Goal: Entertainment & Leisure: Browse casually

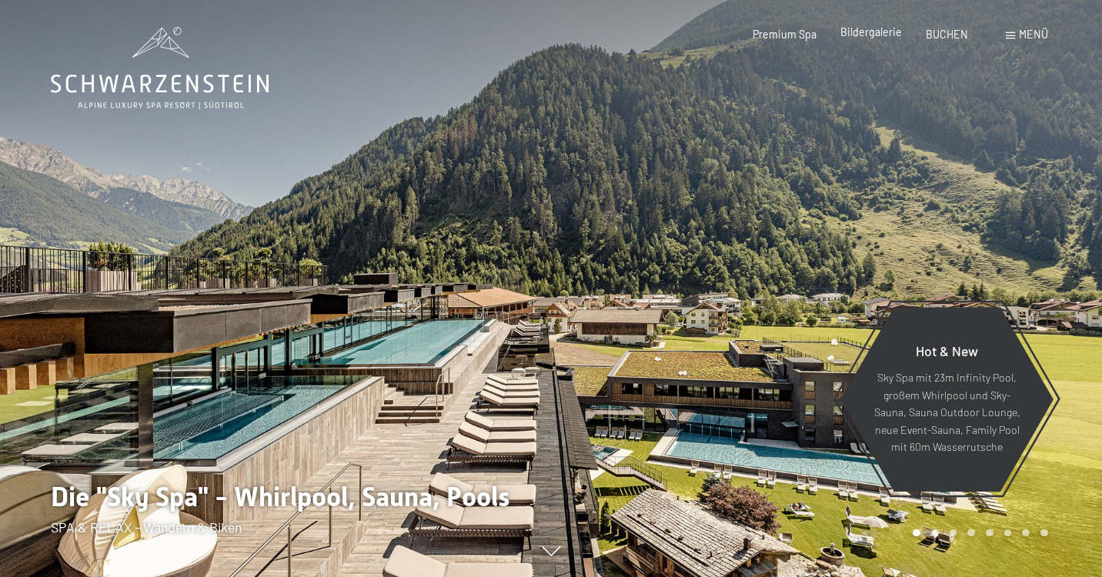
click at [881, 32] on span "Bildergalerie" at bounding box center [871, 31] width 62 height 13
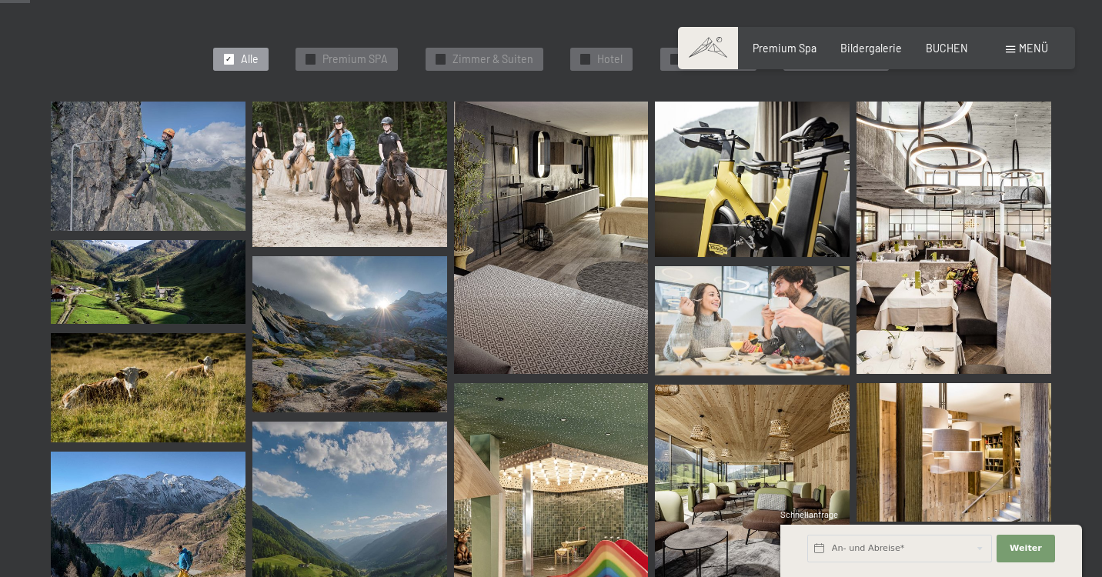
scroll to position [422, 0]
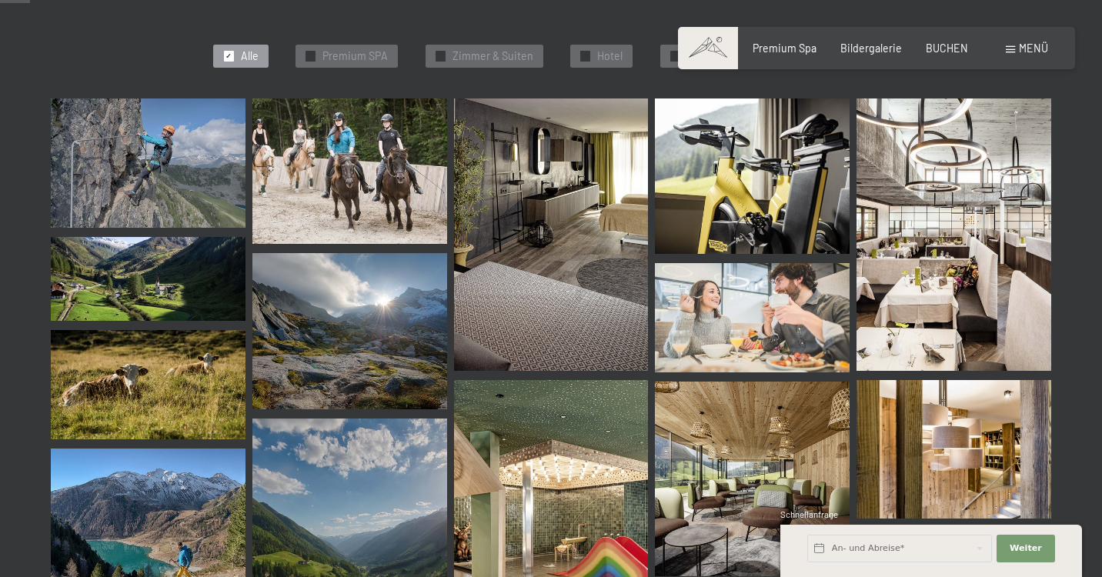
click at [940, 270] on img at bounding box center [953, 234] width 195 height 272
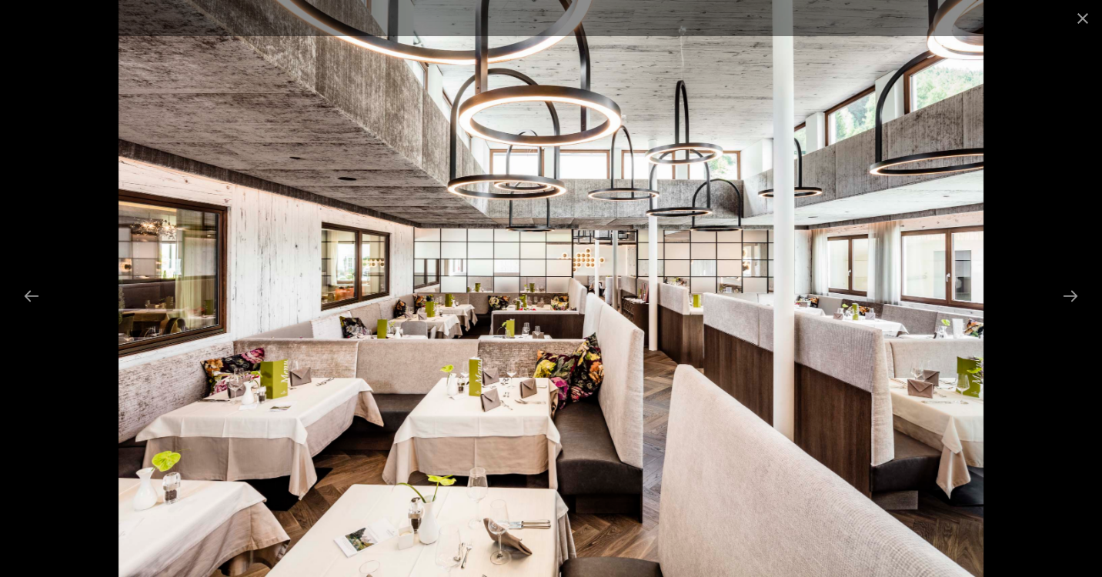
scroll to position [431, 0]
click at [1073, 296] on button "Next slide" at bounding box center [1070, 296] width 32 height 30
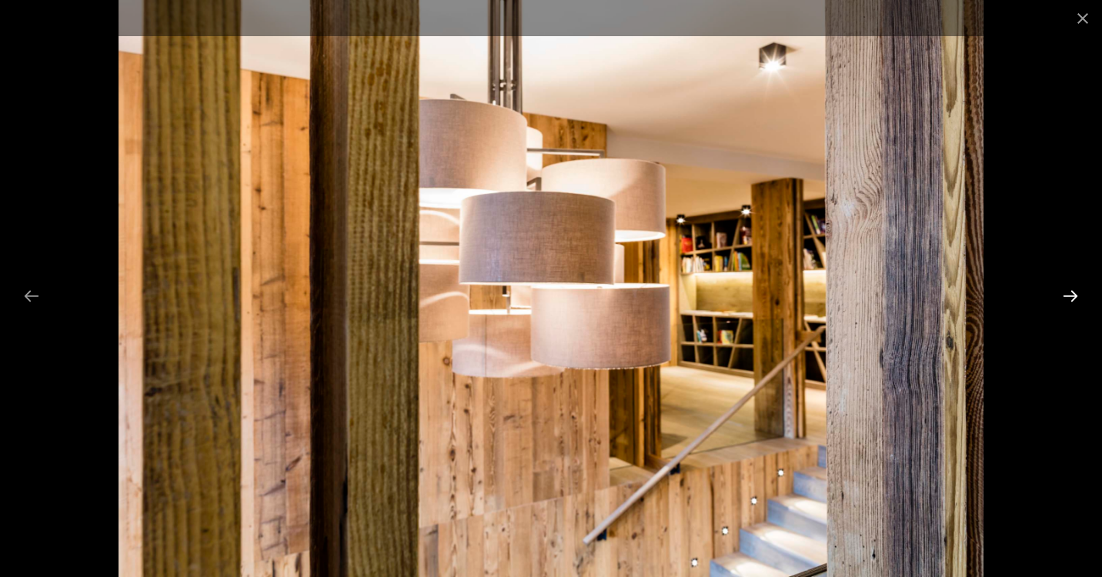
click at [1072, 296] on button "Next slide" at bounding box center [1070, 296] width 32 height 30
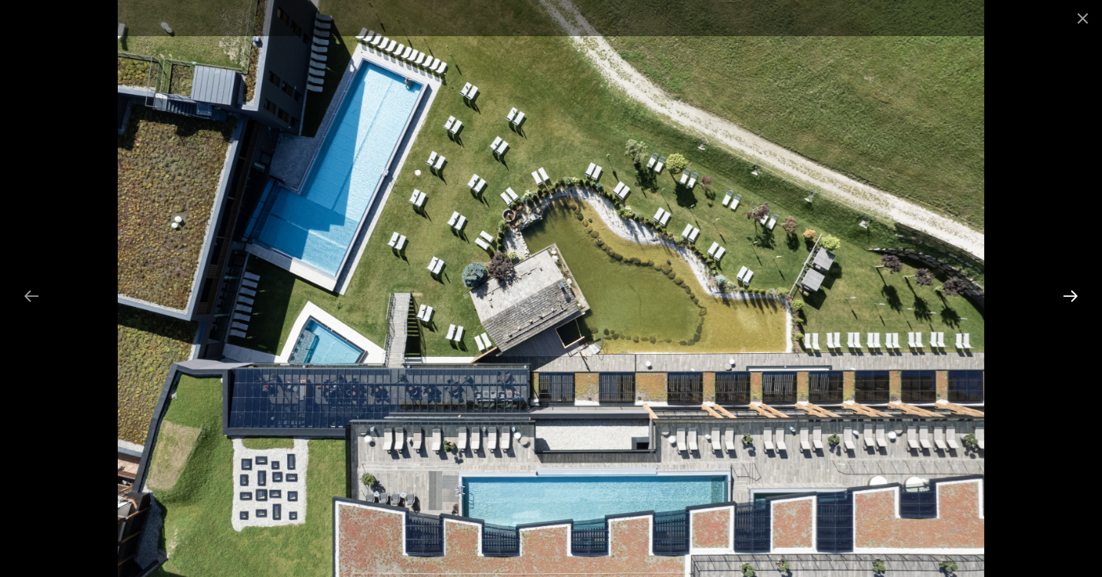
click at [1072, 296] on button "Next slide" at bounding box center [1070, 296] width 32 height 30
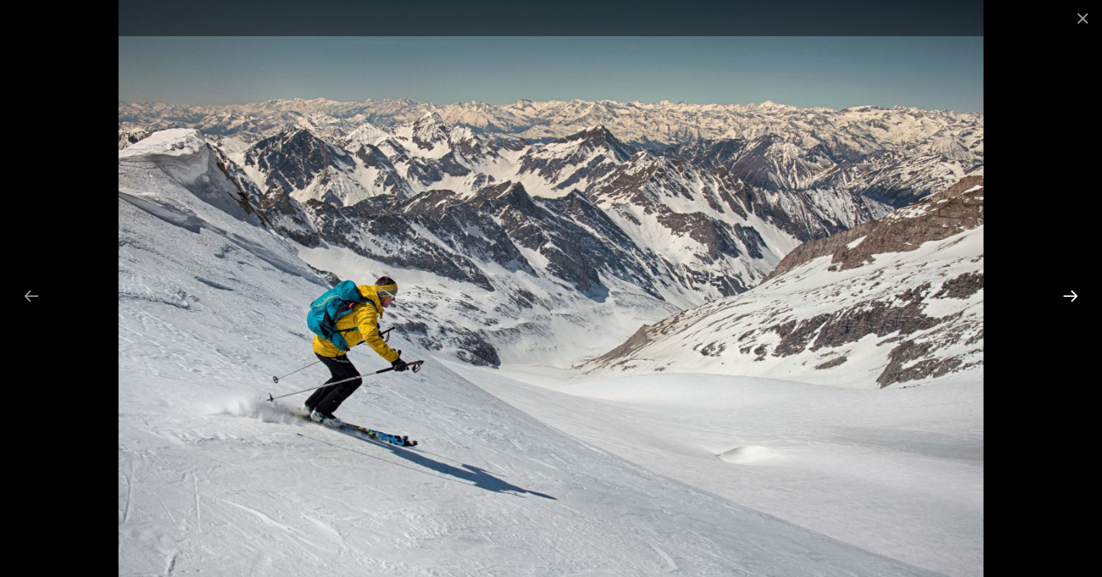
click at [1072, 295] on button "Next slide" at bounding box center [1070, 296] width 32 height 30
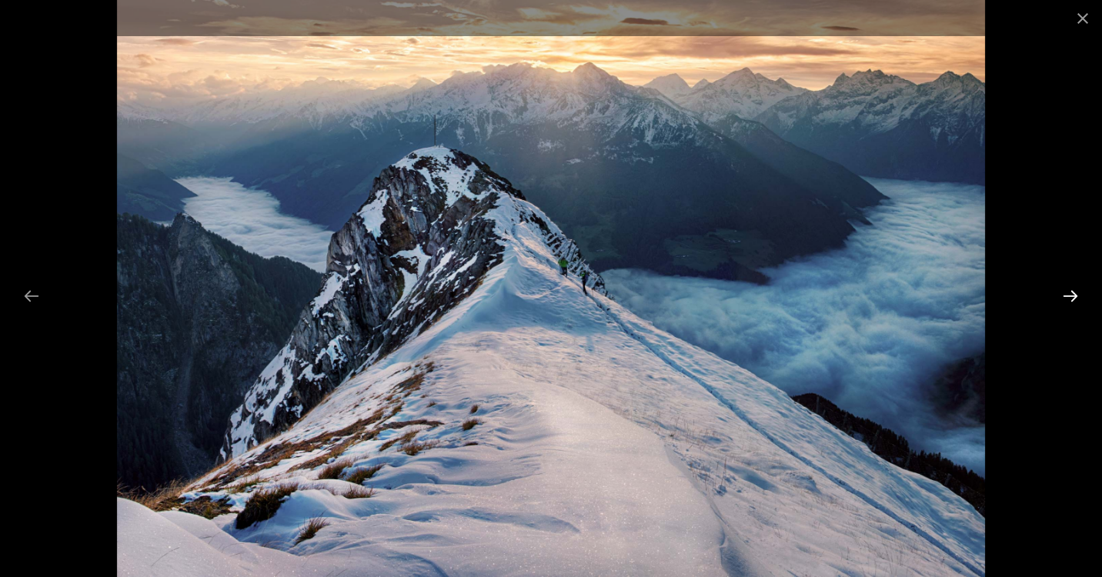
click at [1072, 295] on button "Next slide" at bounding box center [1070, 296] width 32 height 30
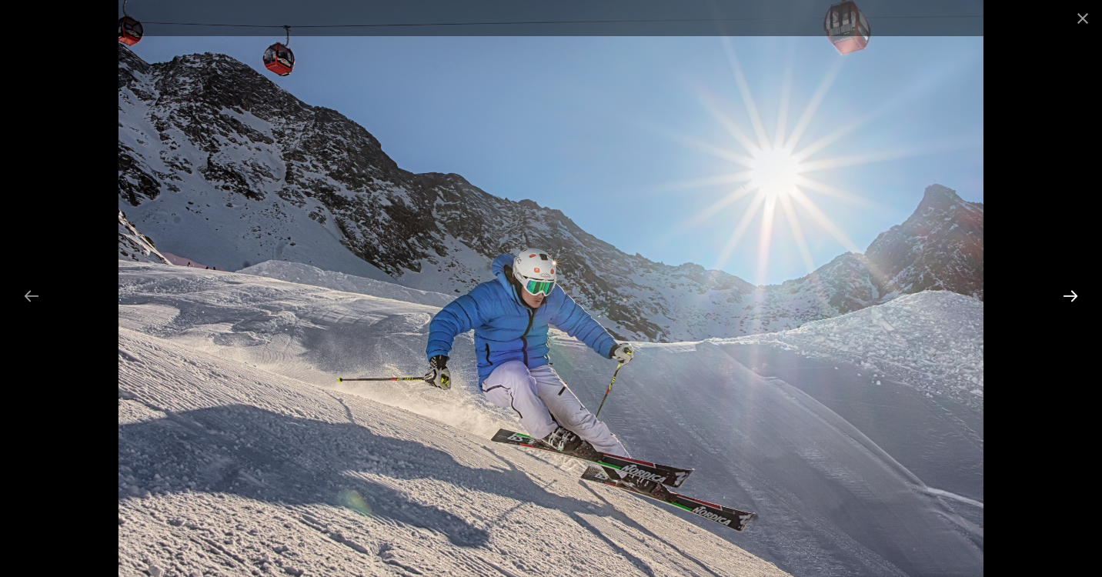
click at [1072, 295] on button "Next slide" at bounding box center [1070, 296] width 32 height 30
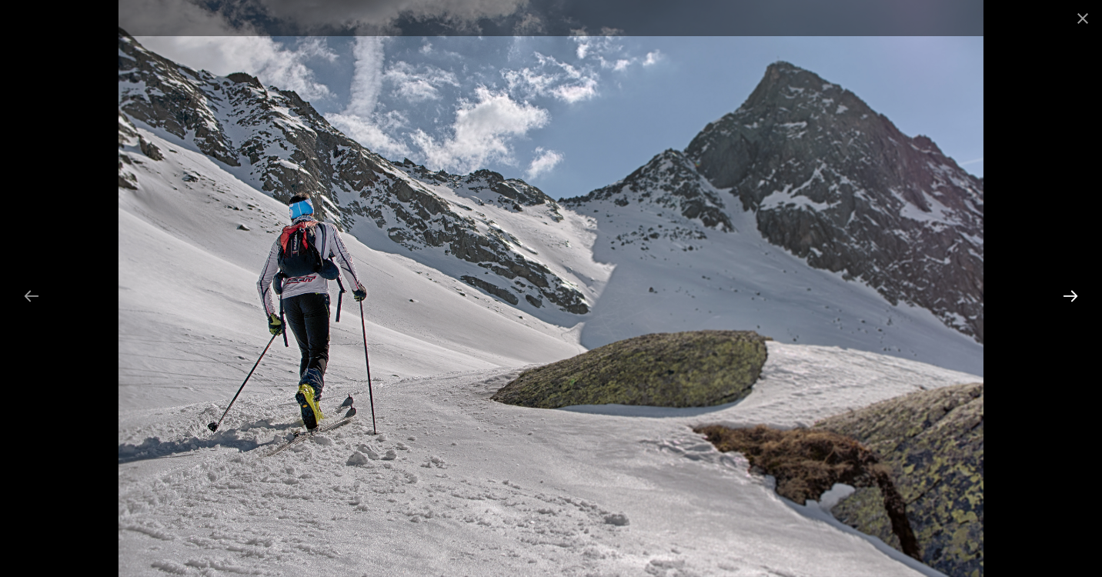
click at [1072, 295] on button "Next slide" at bounding box center [1070, 296] width 32 height 30
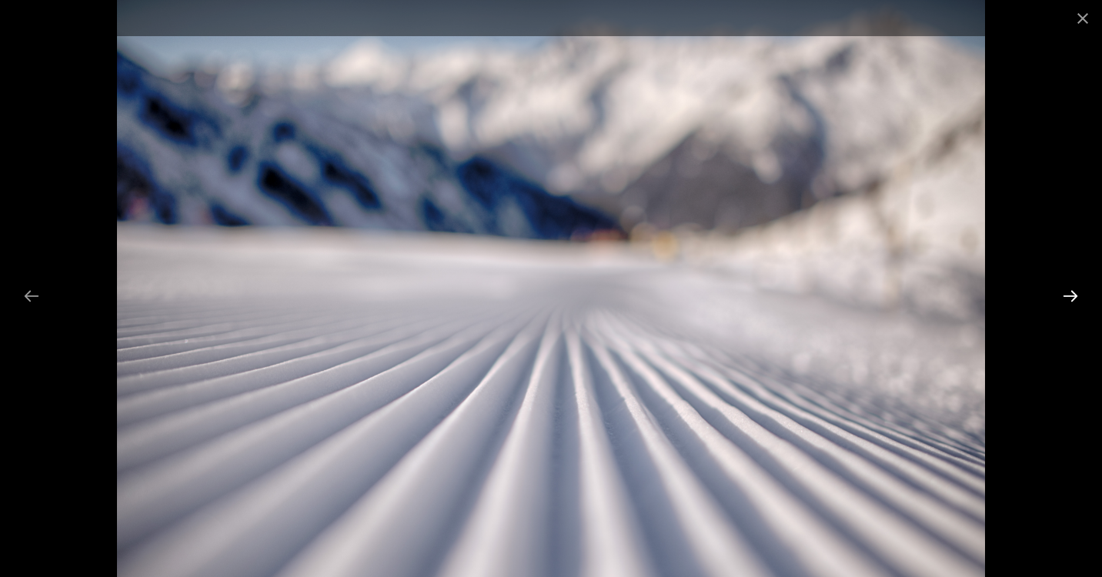
click at [1072, 295] on button "Next slide" at bounding box center [1070, 296] width 32 height 30
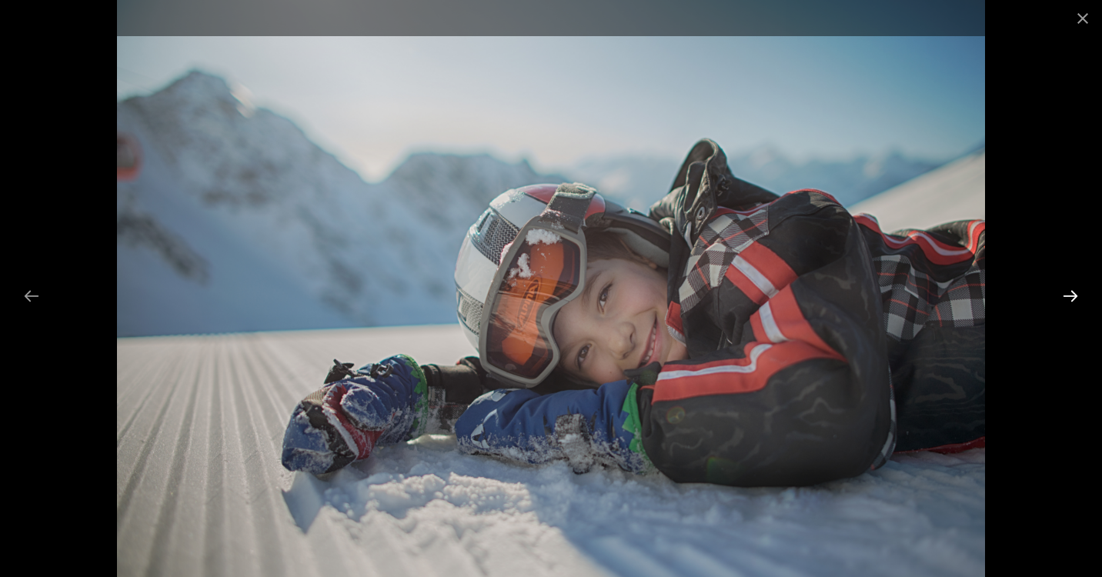
click at [1072, 295] on button "Next slide" at bounding box center [1070, 296] width 32 height 30
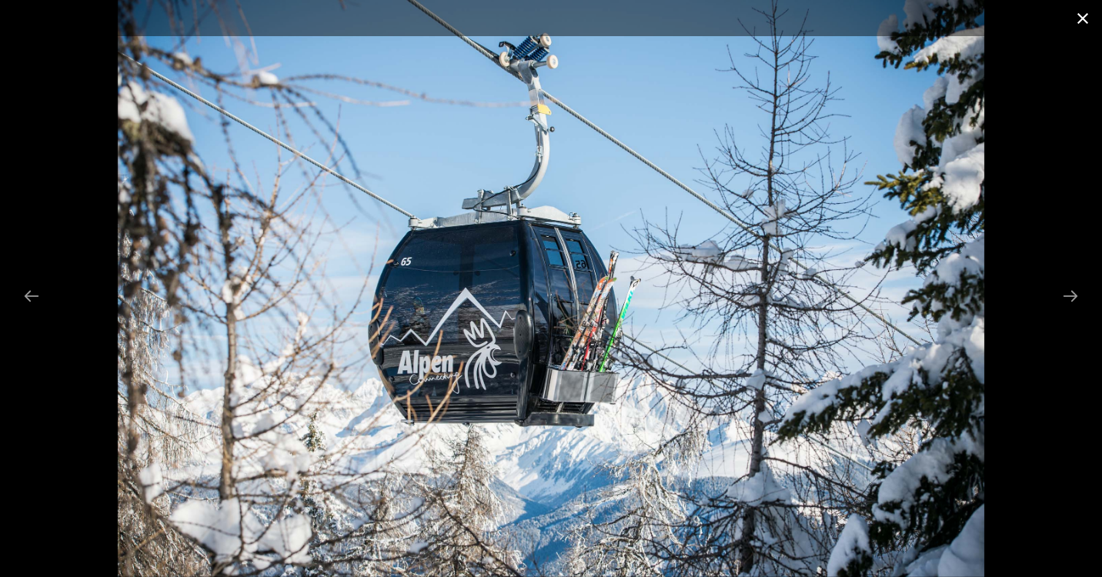
click at [1078, 21] on button "Close gallery" at bounding box center [1082, 18] width 38 height 36
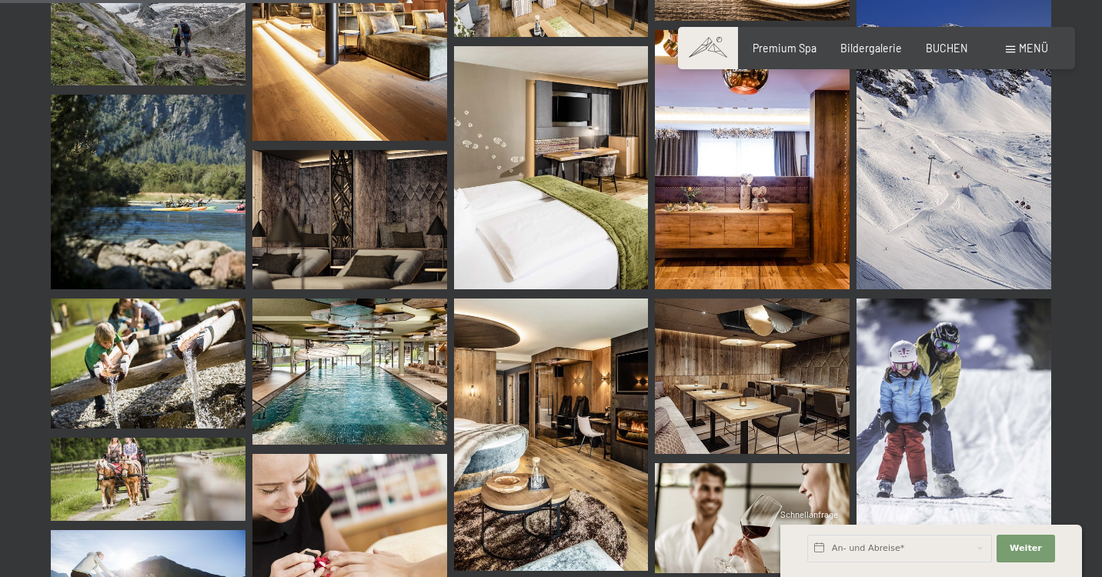
scroll to position [5651, 0]
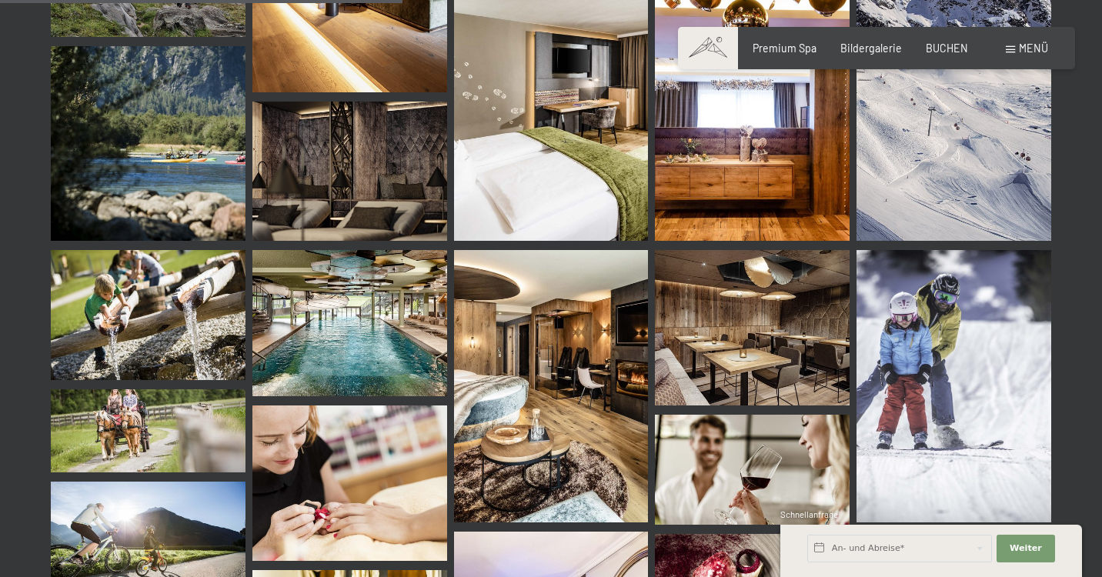
click at [338, 341] on img at bounding box center [349, 323] width 195 height 146
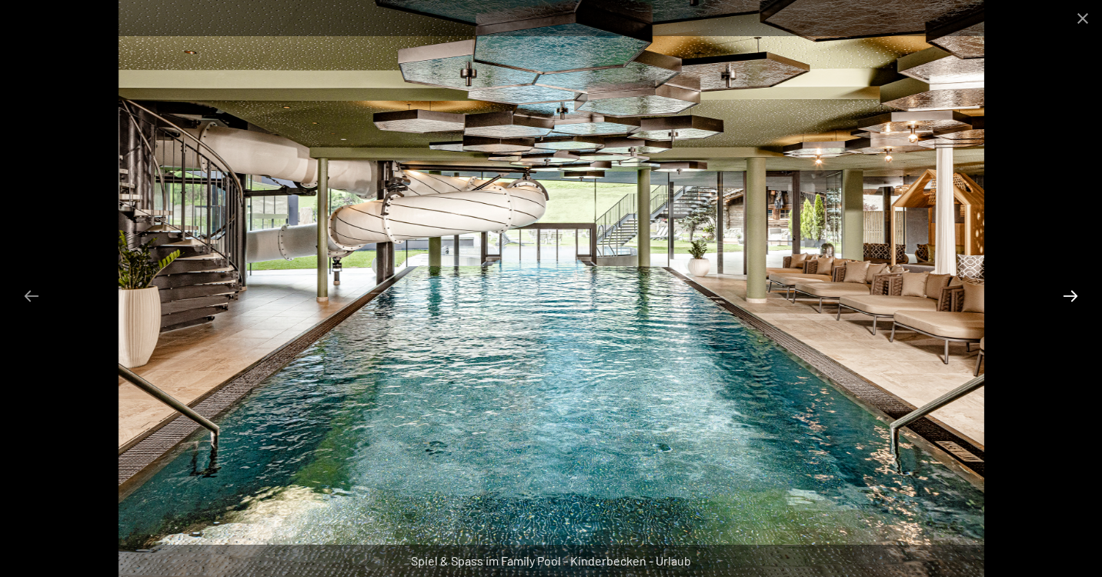
click at [1059, 296] on button "Next slide" at bounding box center [1070, 296] width 32 height 30
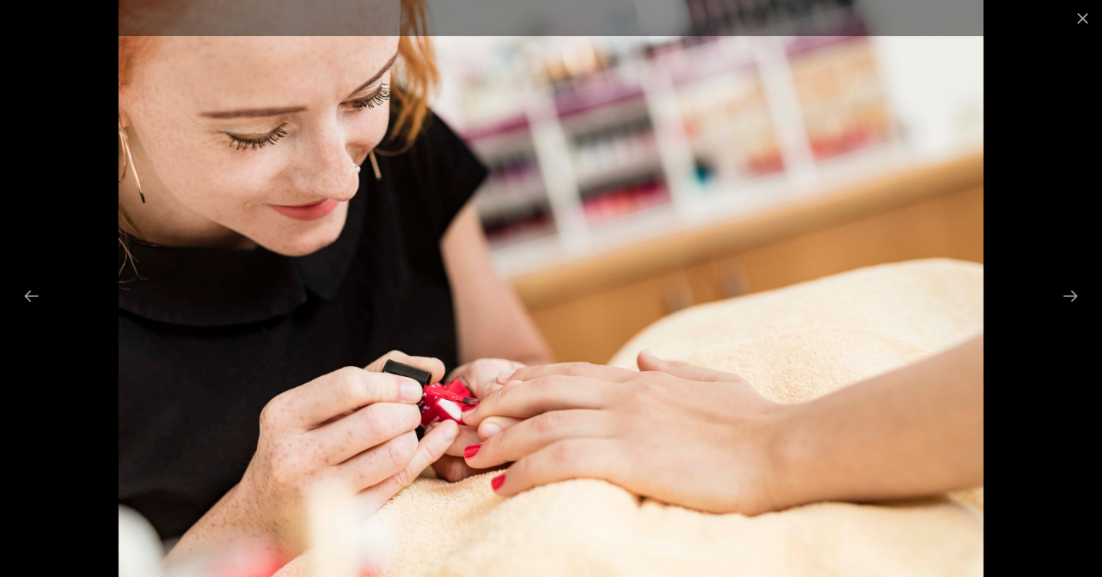
scroll to position [6396, 0]
click at [1070, 296] on button "Next slide" at bounding box center [1070, 296] width 32 height 30
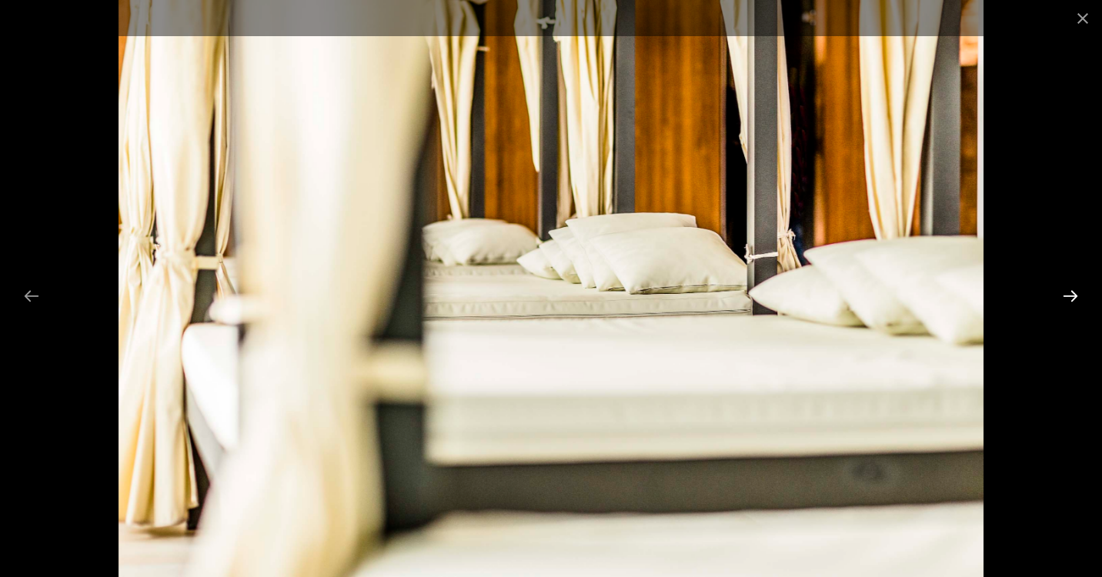
click at [1070, 296] on button "Next slide" at bounding box center [1070, 296] width 32 height 30
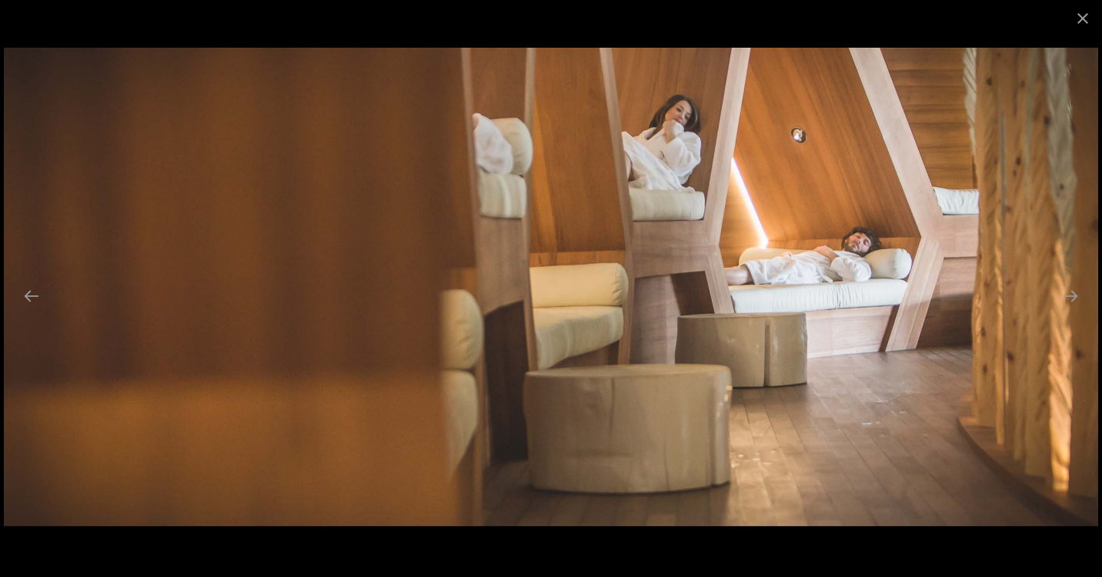
scroll to position [6430, 0]
click at [1068, 295] on button "Next slide" at bounding box center [1070, 296] width 32 height 30
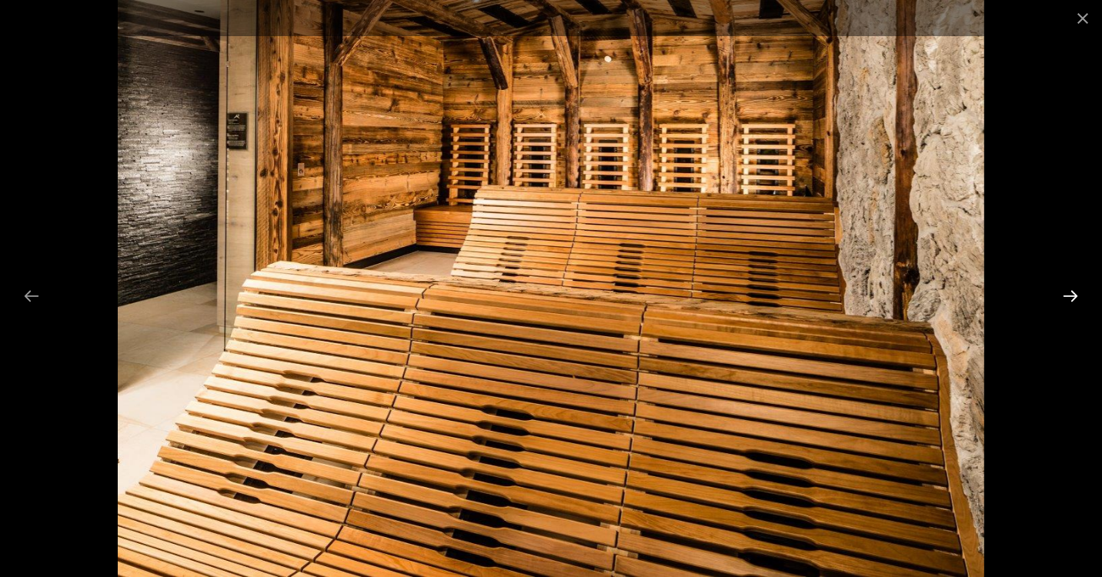
click at [1065, 297] on button "Next slide" at bounding box center [1070, 296] width 32 height 30
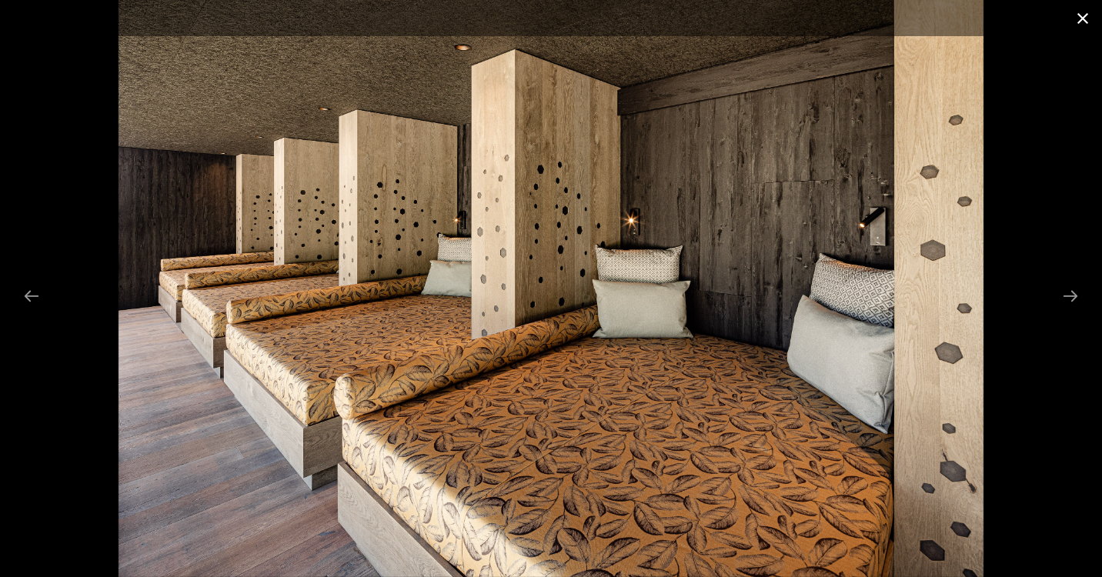
click at [1085, 18] on button "Close gallery" at bounding box center [1082, 18] width 38 height 36
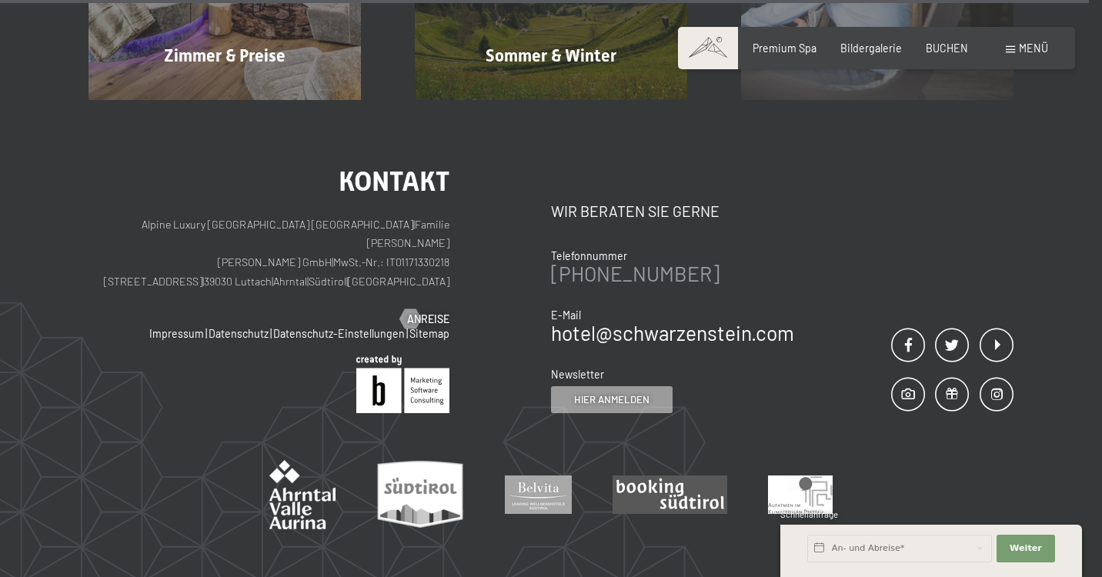
scroll to position [14675, 0]
